Goal: Task Accomplishment & Management: Use online tool/utility

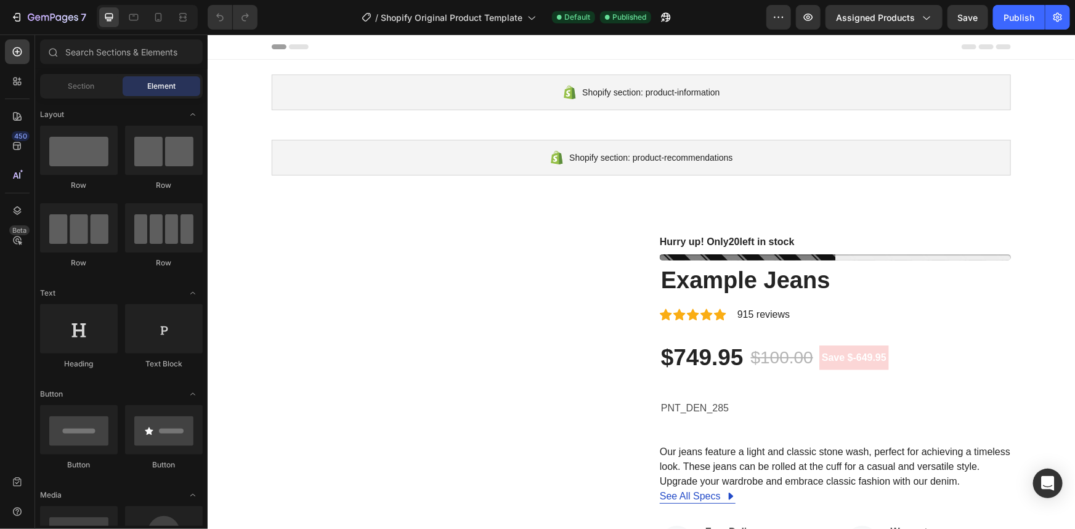
radio input "false"
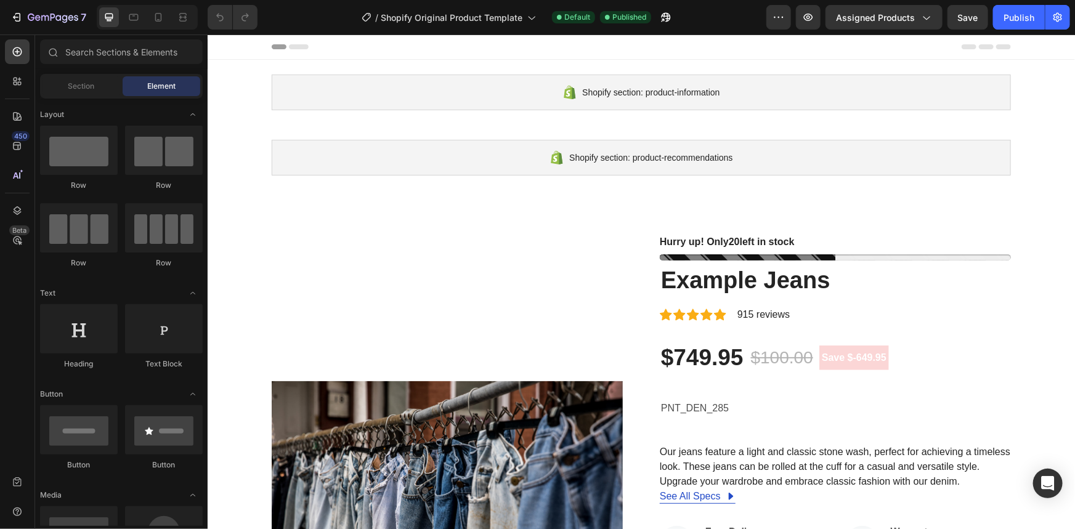
radio input "false"
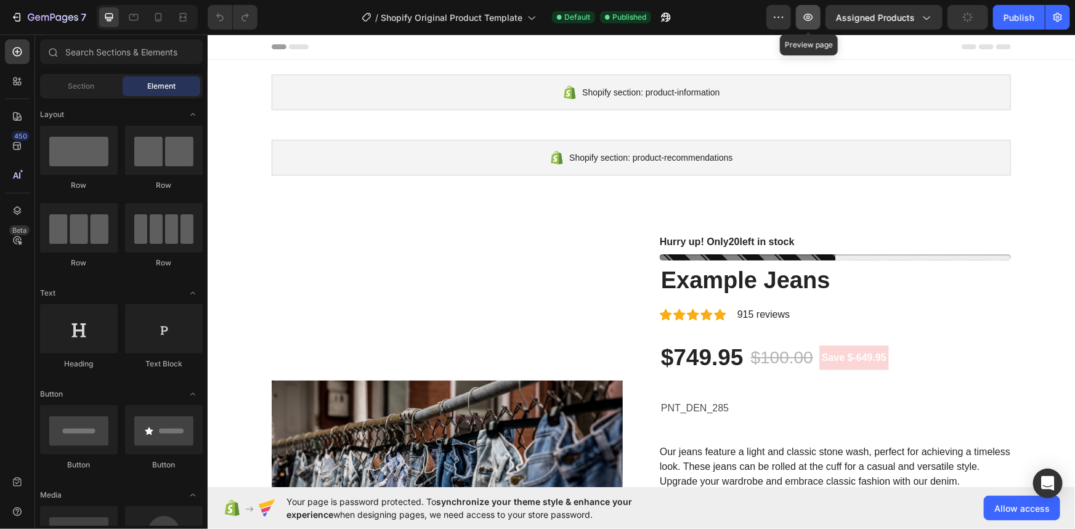
click at [805, 15] on icon "button" at bounding box center [808, 17] width 12 height 12
click at [800, 18] on button "button" at bounding box center [808, 17] width 25 height 25
